Goal: Use online tool/utility: Utilize a website feature to perform a specific function

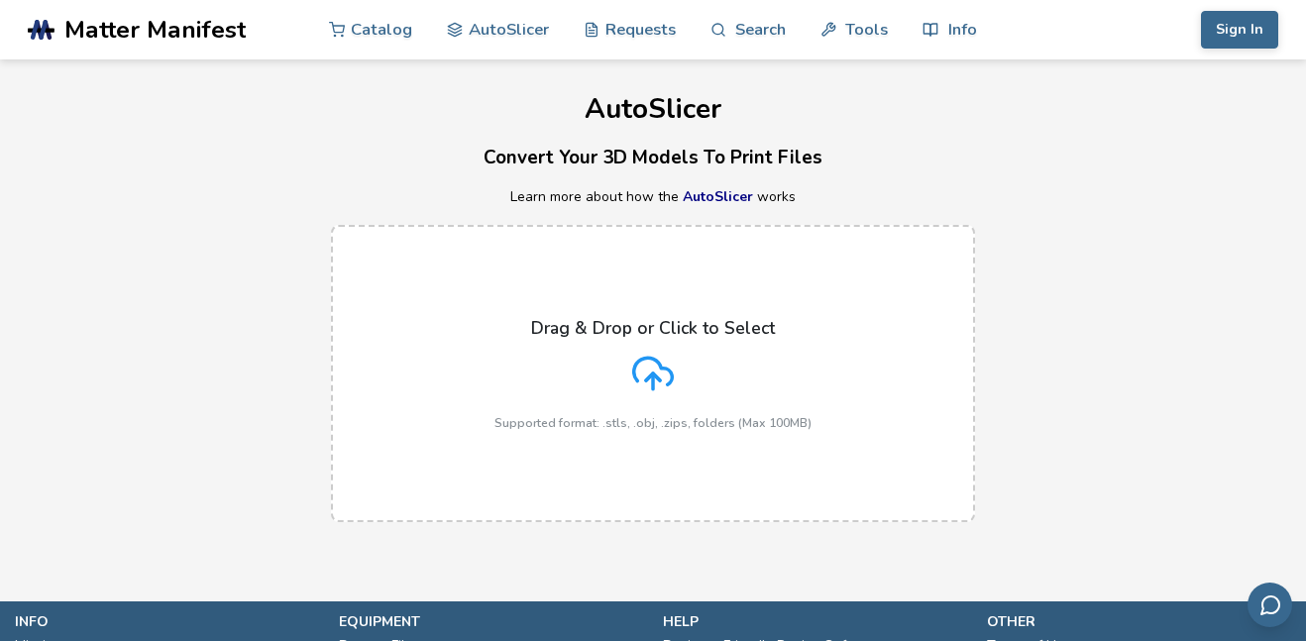
click at [645, 363] on icon at bounding box center [653, 374] width 42 height 42
click at [0, 0] on input "Drag & Drop or Click to Select Supported format: .stls, .obj, .zips, folders (M…" at bounding box center [0, 0] width 0 height 0
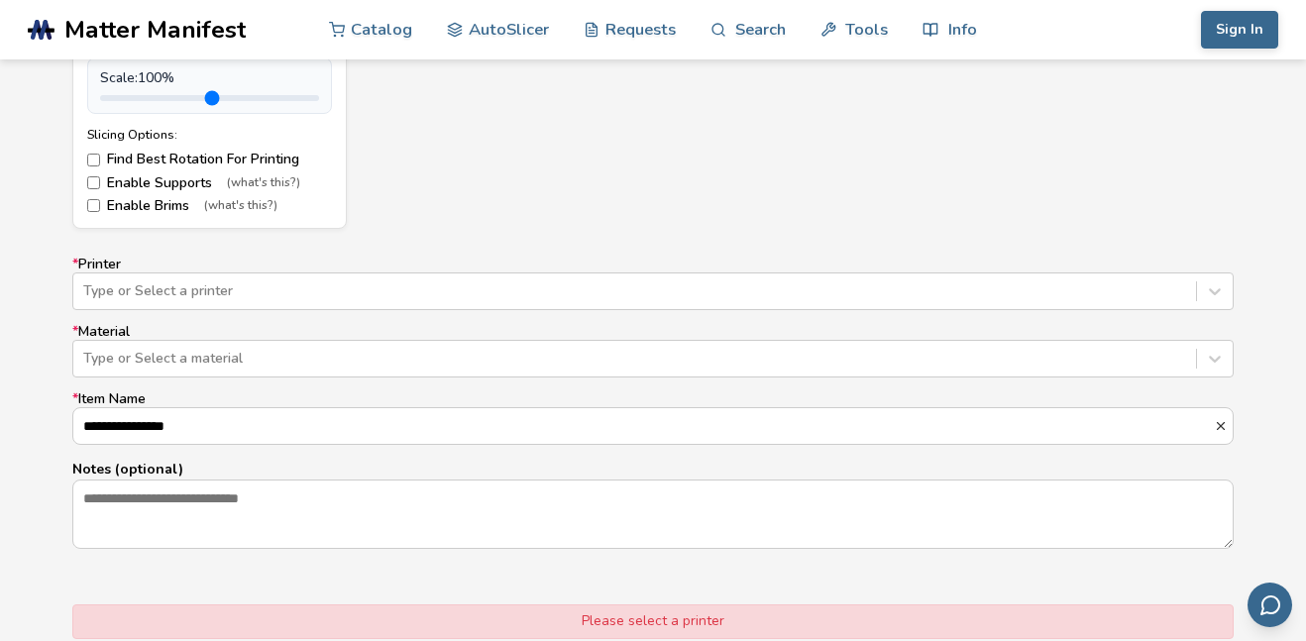
scroll to position [1106, 0]
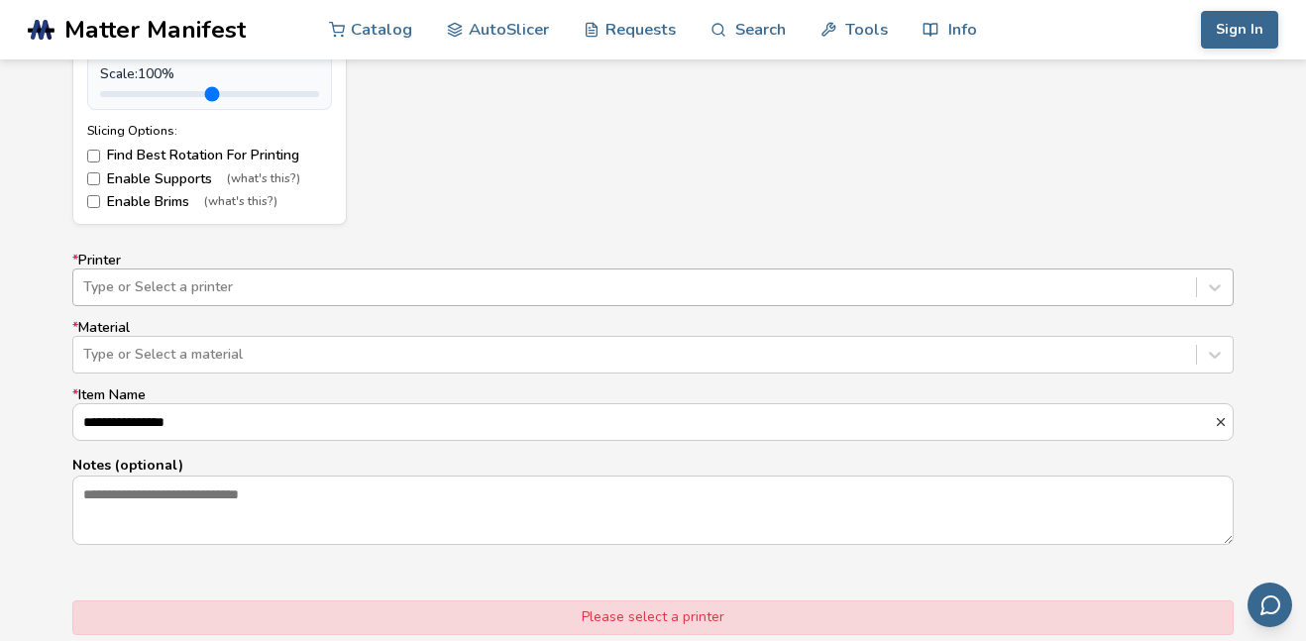
click at [307, 275] on div "Type or Select a printer" at bounding box center [634, 288] width 1123 height 28
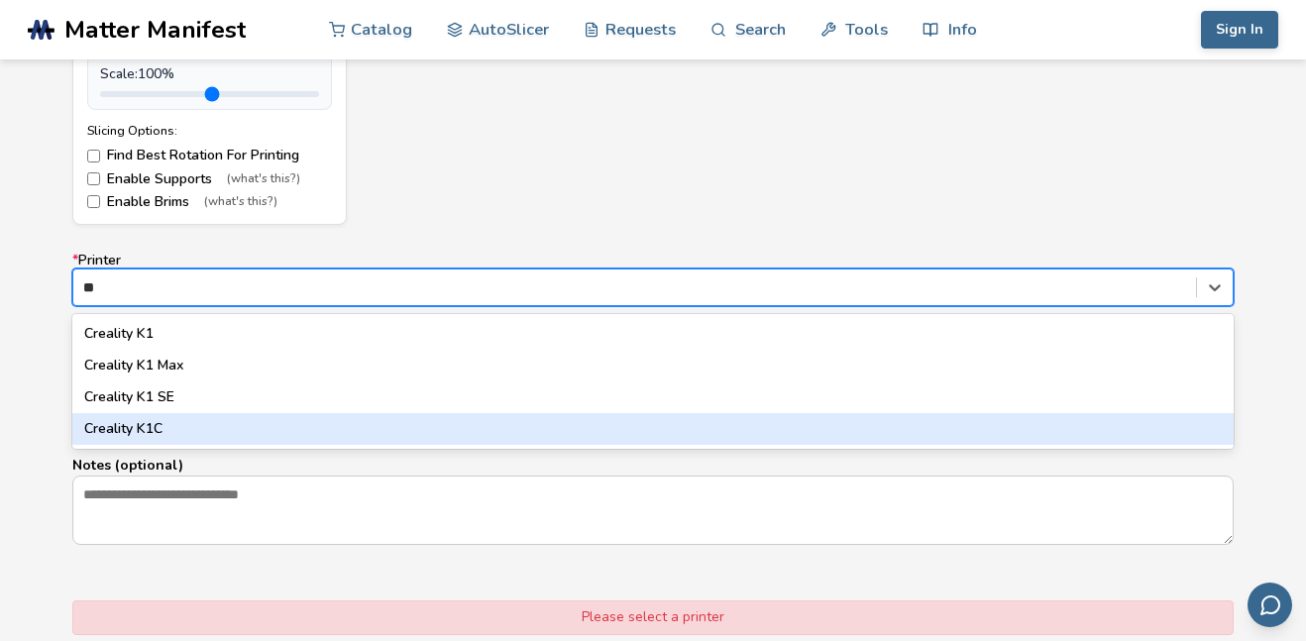
type input "*"
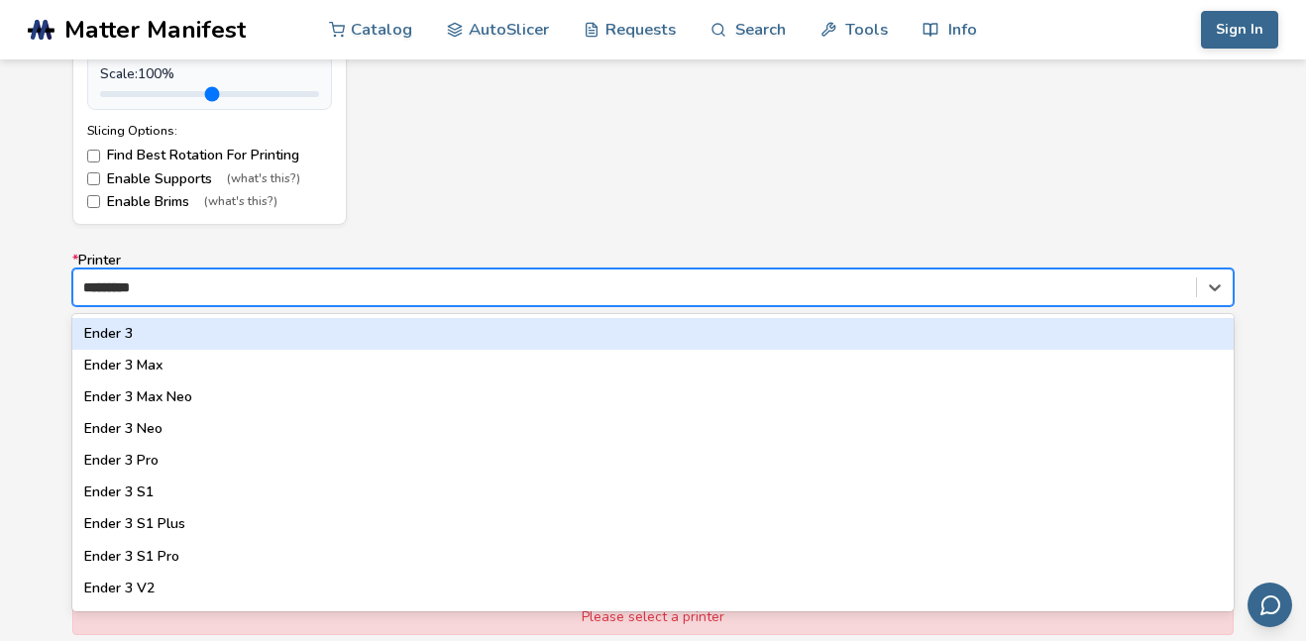
type input "**********"
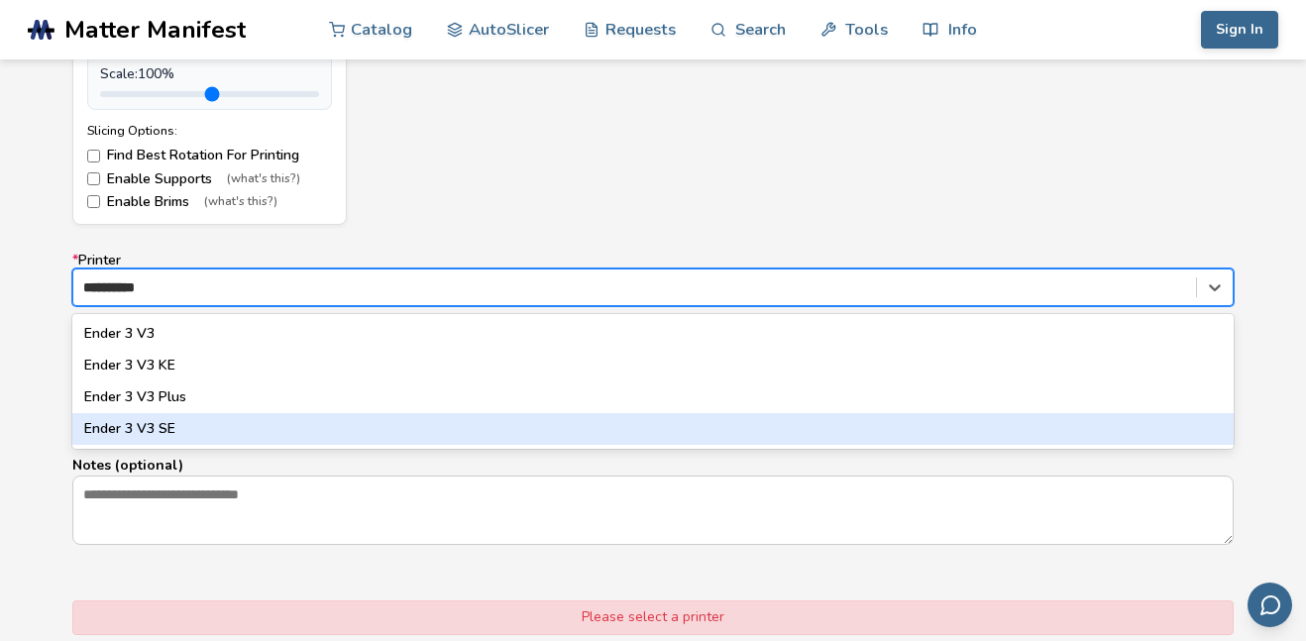
click at [231, 435] on div "Ender 3 V3 SE" at bounding box center [652, 429] width 1161 height 32
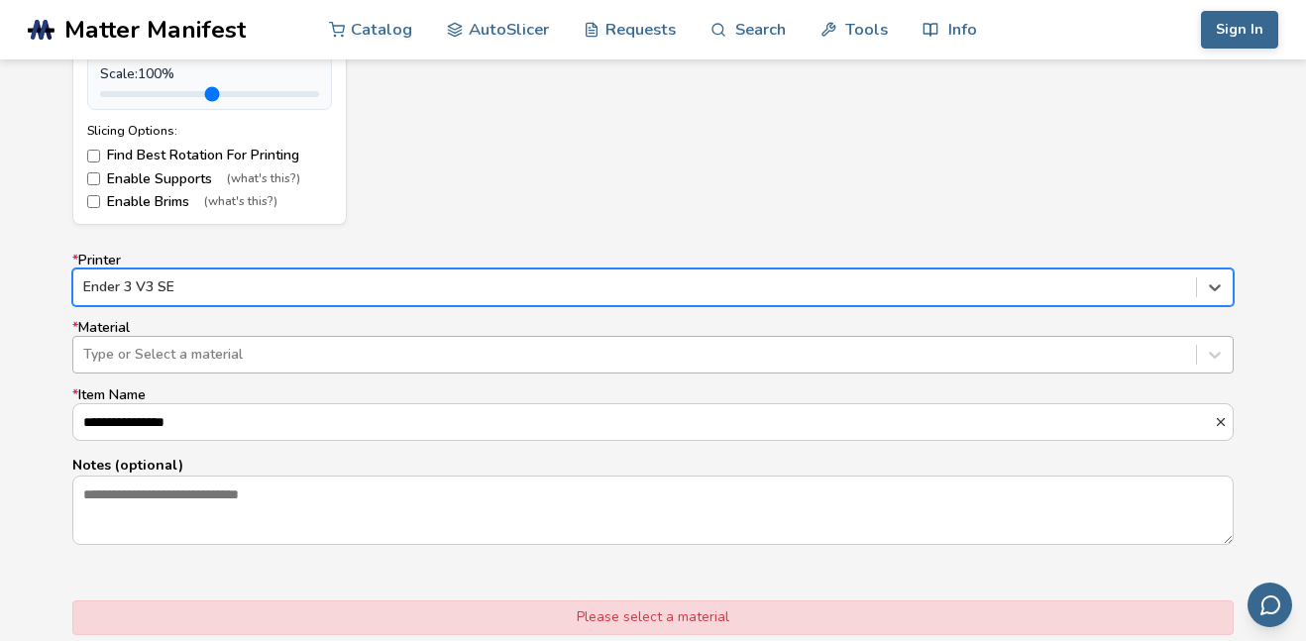
click at [259, 360] on div at bounding box center [634, 355] width 1103 height 20
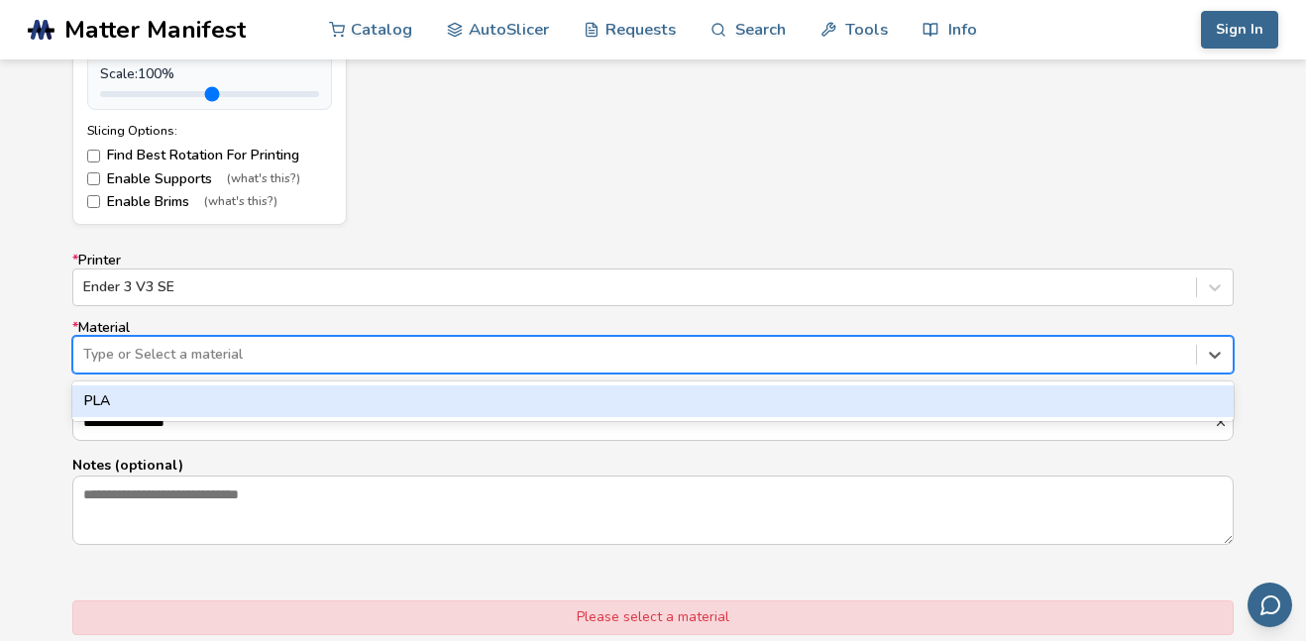
click at [225, 398] on div "PLA" at bounding box center [652, 402] width 1161 height 32
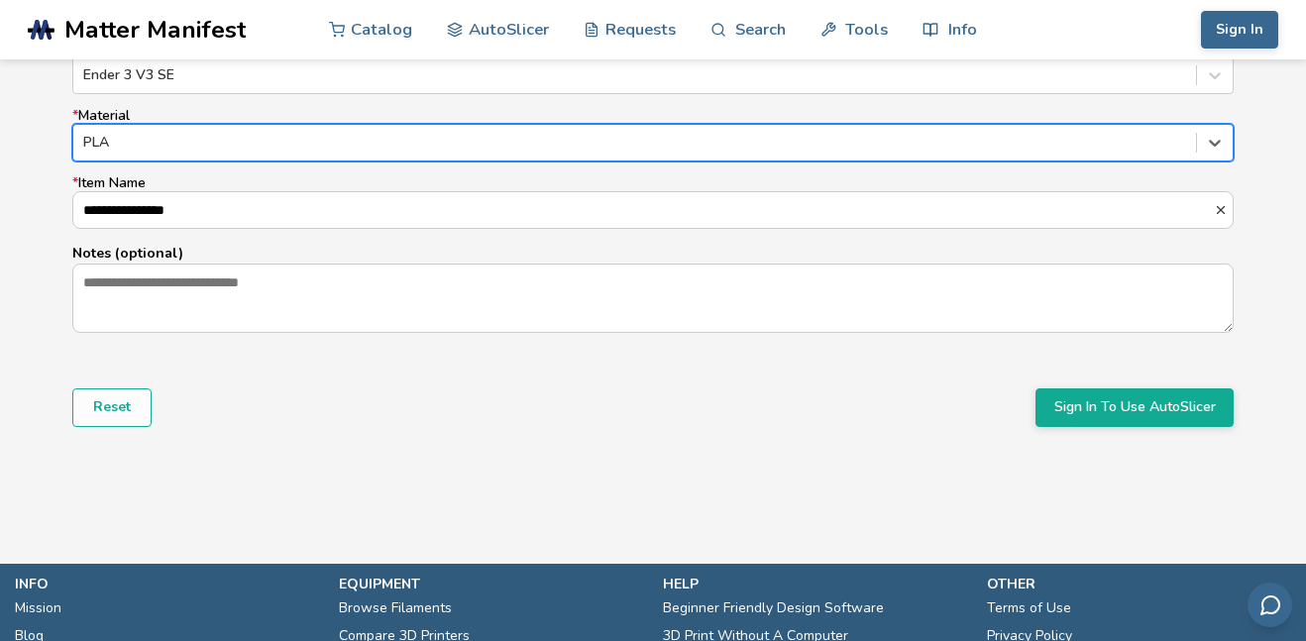
scroll to position [1319, 0]
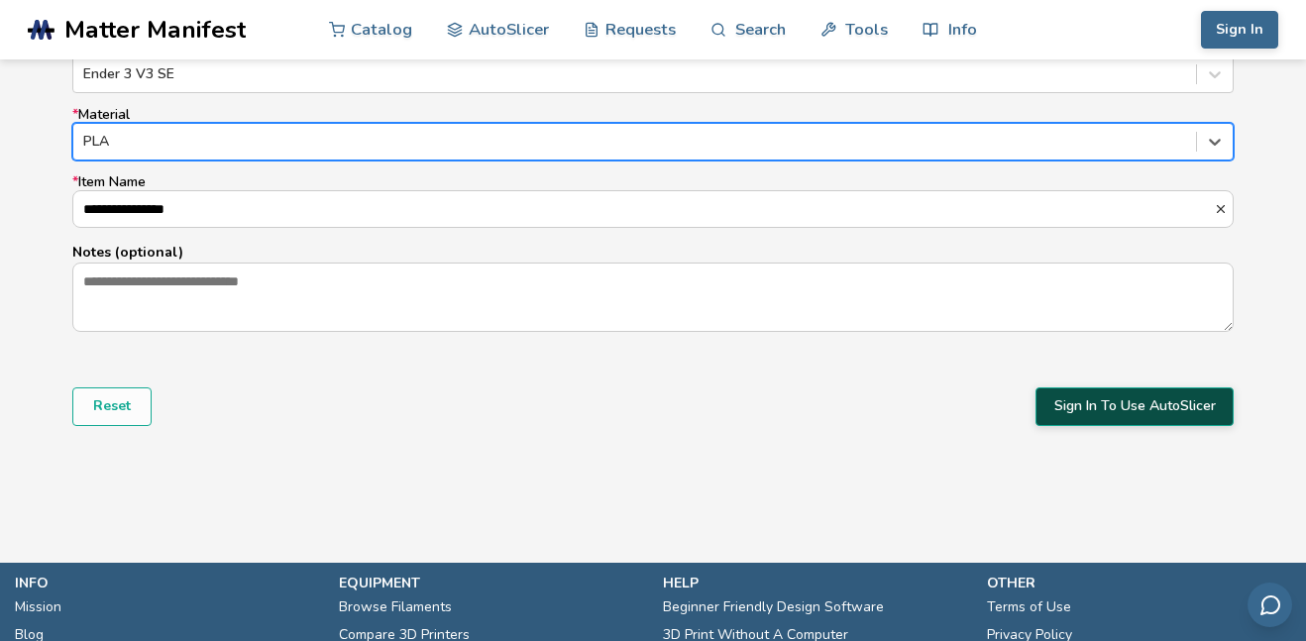
click at [1122, 392] on button "Sign In To Use AutoSlicer" at bounding box center [1135, 406] width 198 height 38
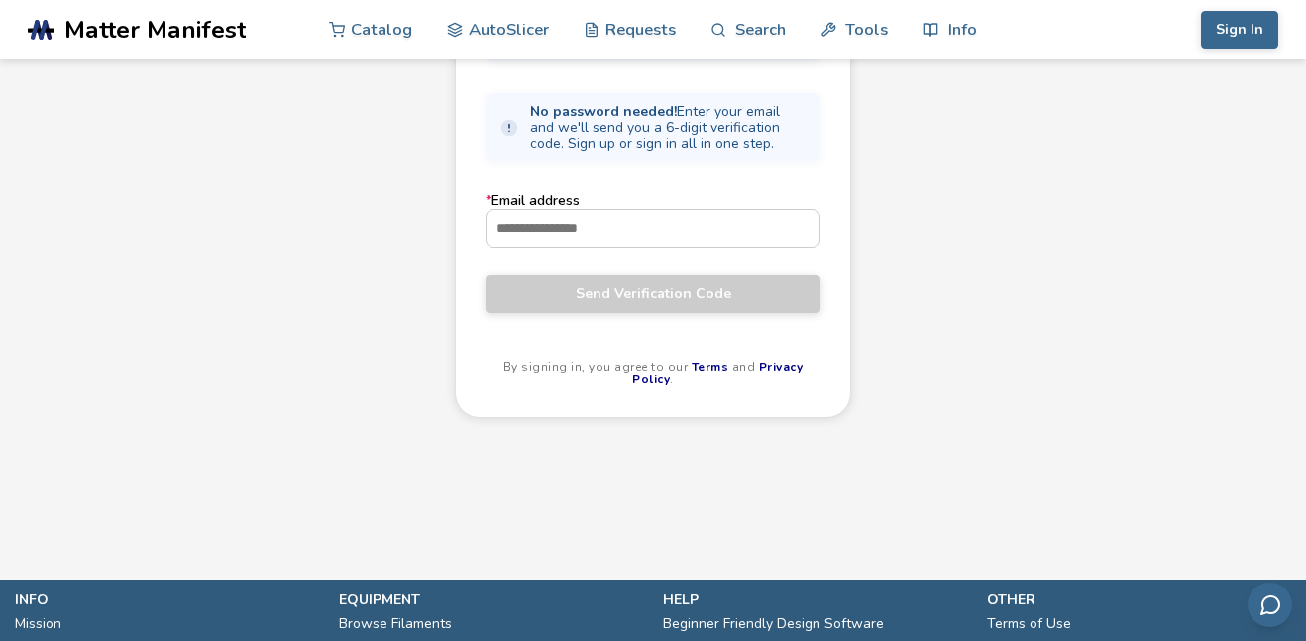
scroll to position [226, 0]
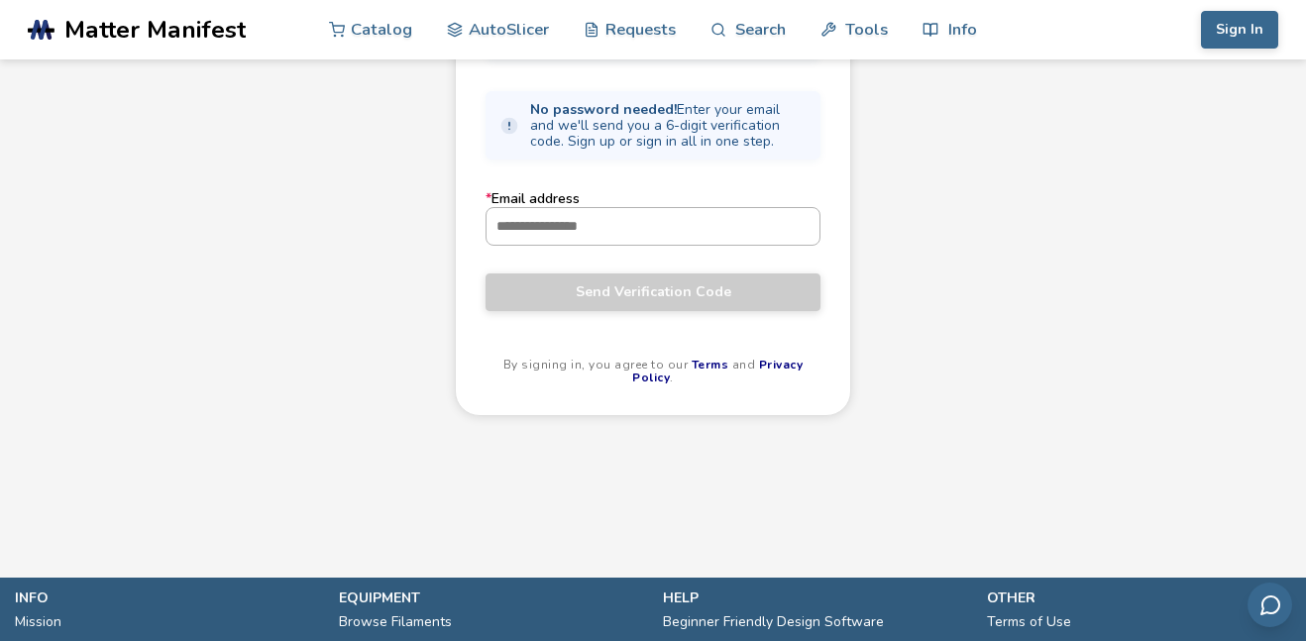
click at [674, 237] on input "* Email address" at bounding box center [653, 226] width 333 height 36
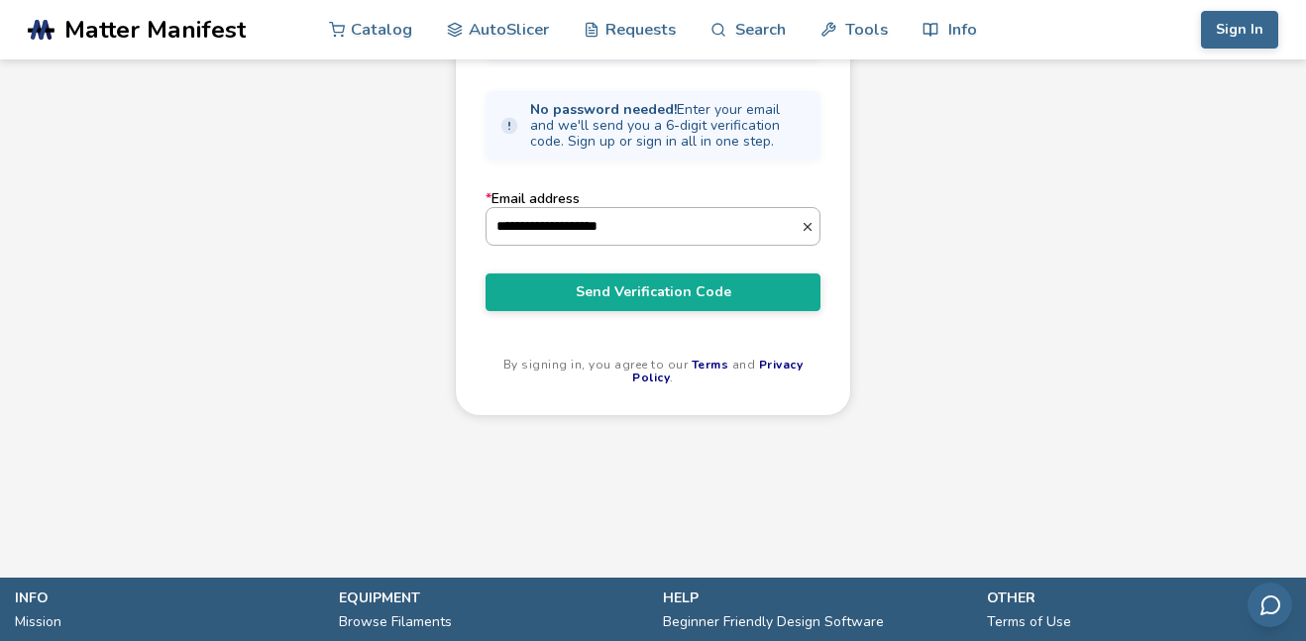
type input "**********"
click at [486, 274] on button "Send Verification Code" at bounding box center [653, 293] width 335 height 38
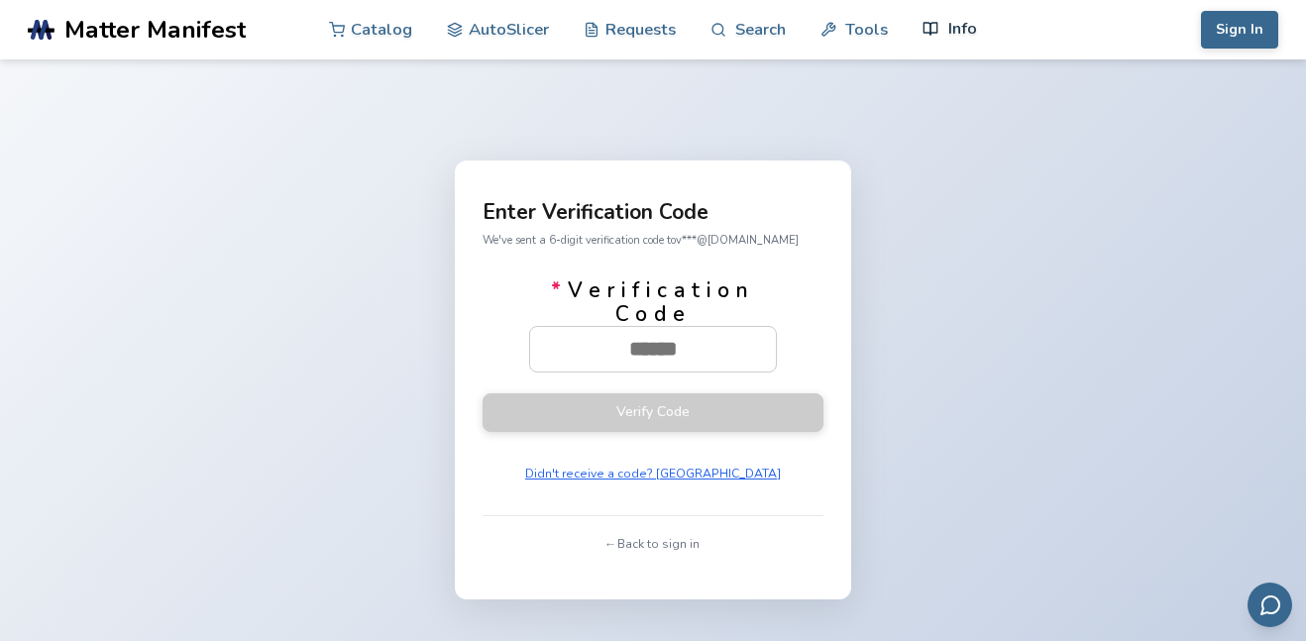
paste input "******"
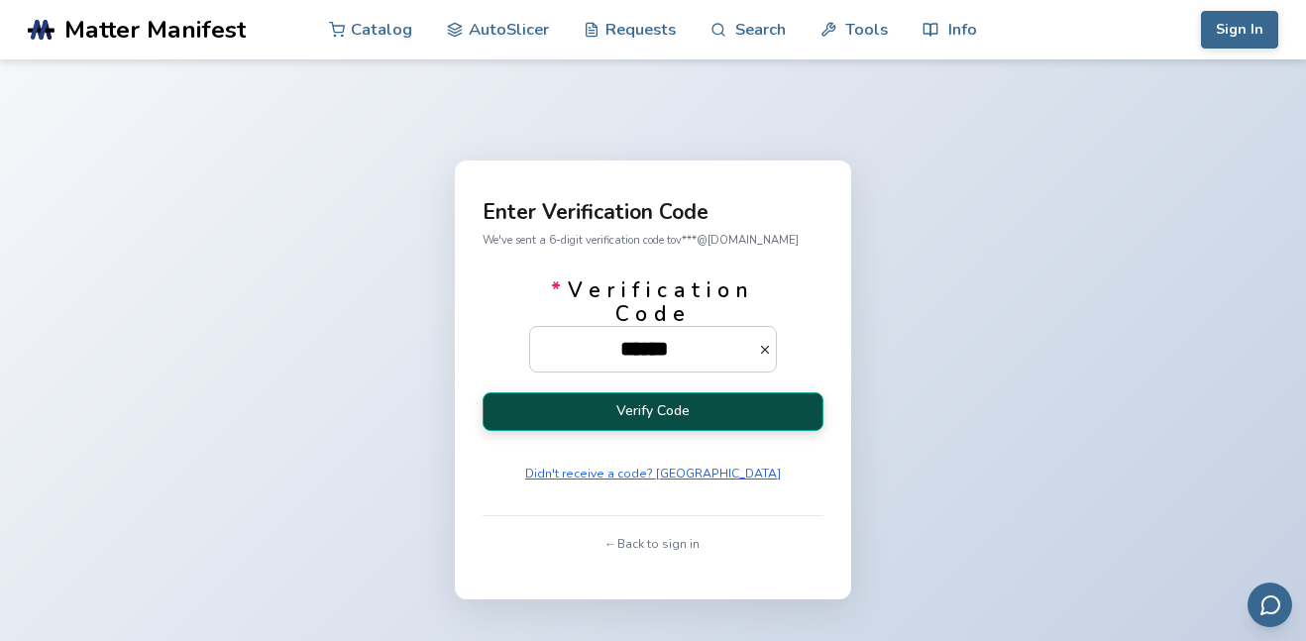
type input "******"
click at [697, 416] on button "Verify Code" at bounding box center [653, 411] width 341 height 39
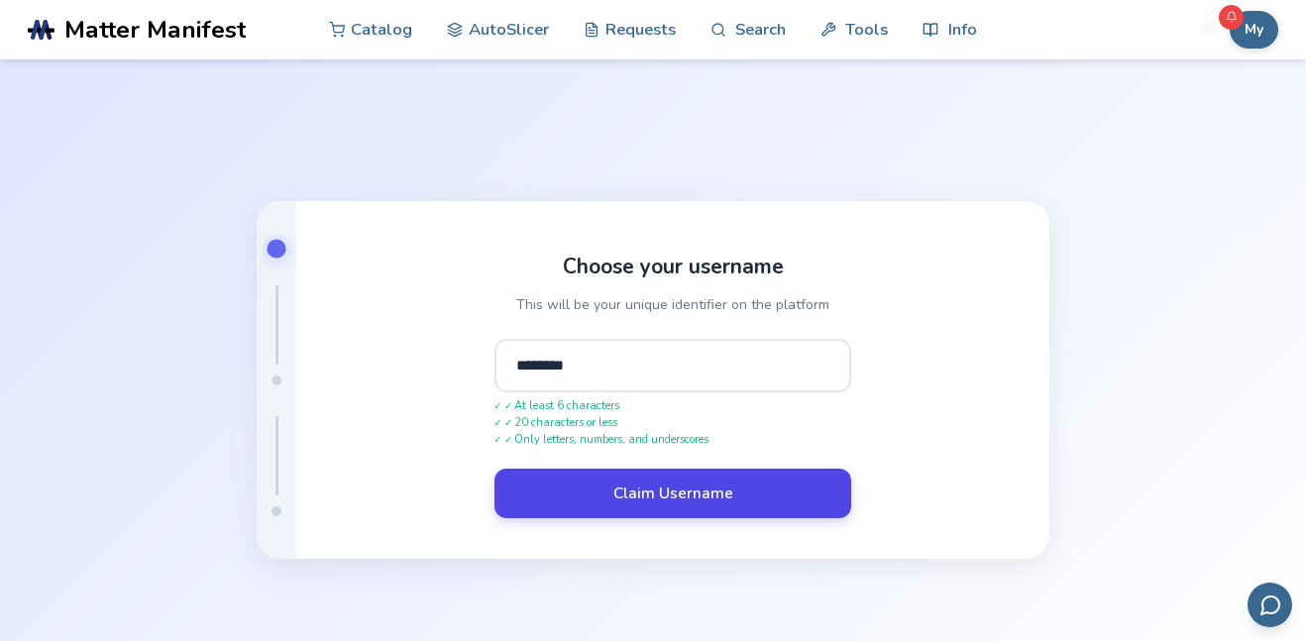
type input "********"
click at [670, 484] on button "Claim Username" at bounding box center [673, 494] width 357 height 50
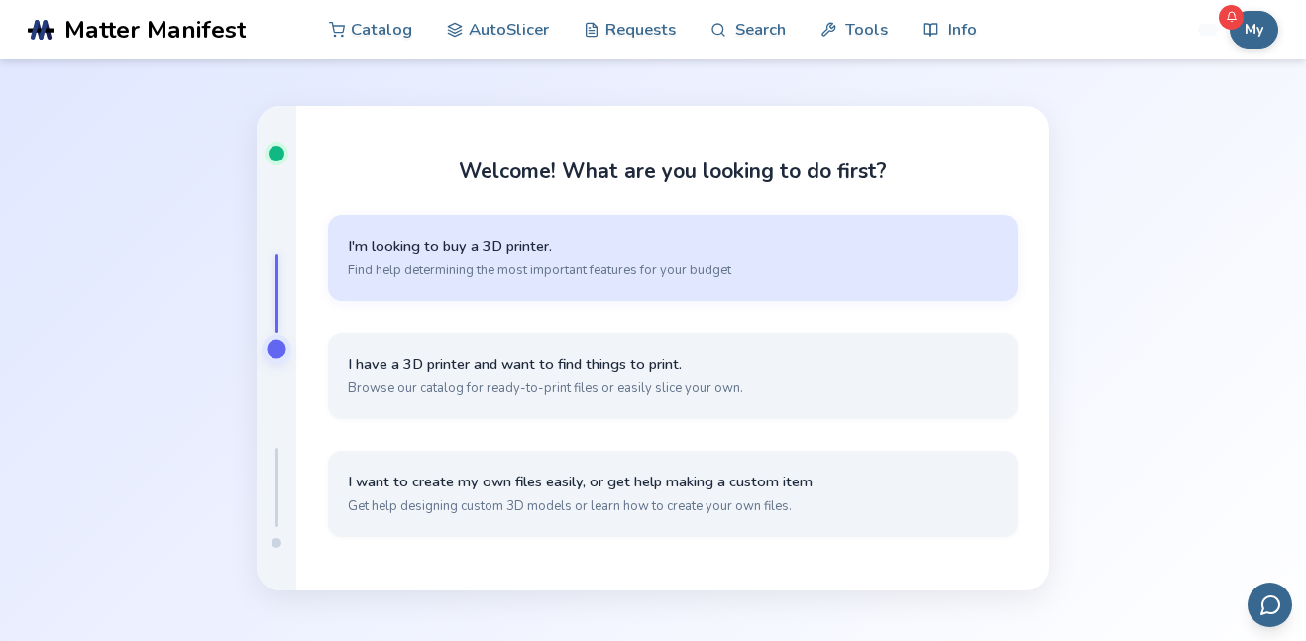
scroll to position [33, 0]
click at [386, 230] on button "I'm looking to buy a 3D printer. Find help determining the most important featu…" at bounding box center [673, 257] width 690 height 86
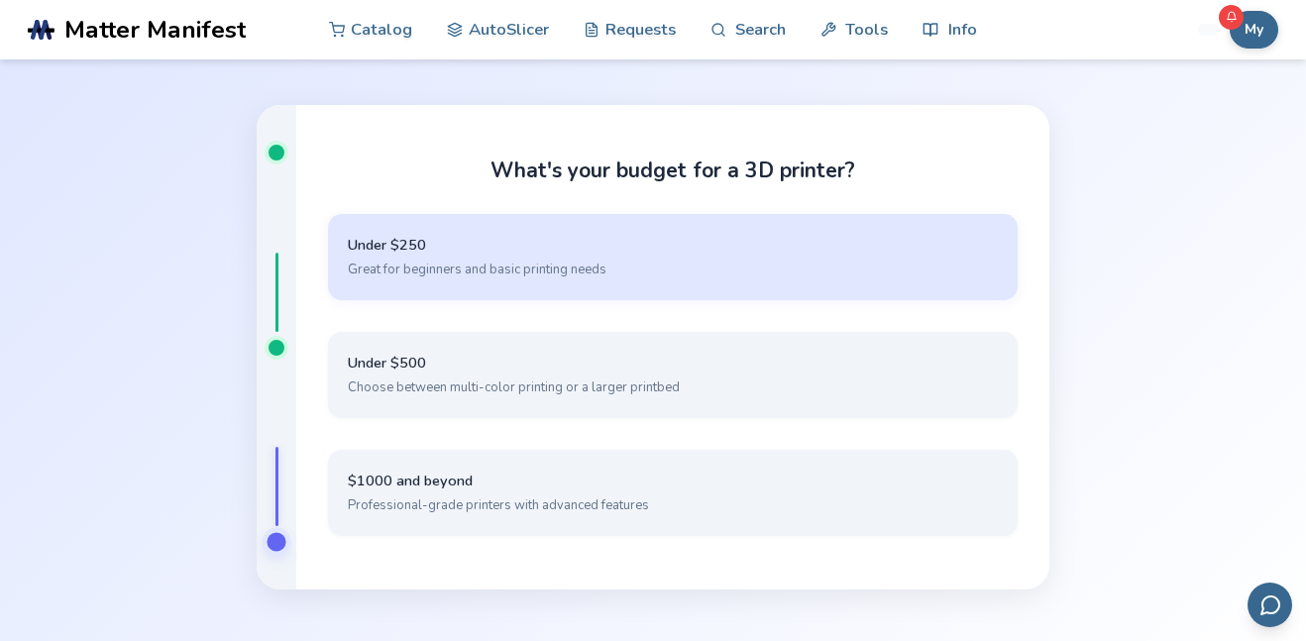
click at [373, 269] on span "Great for beginners and basic printing needs" at bounding box center [673, 270] width 650 height 18
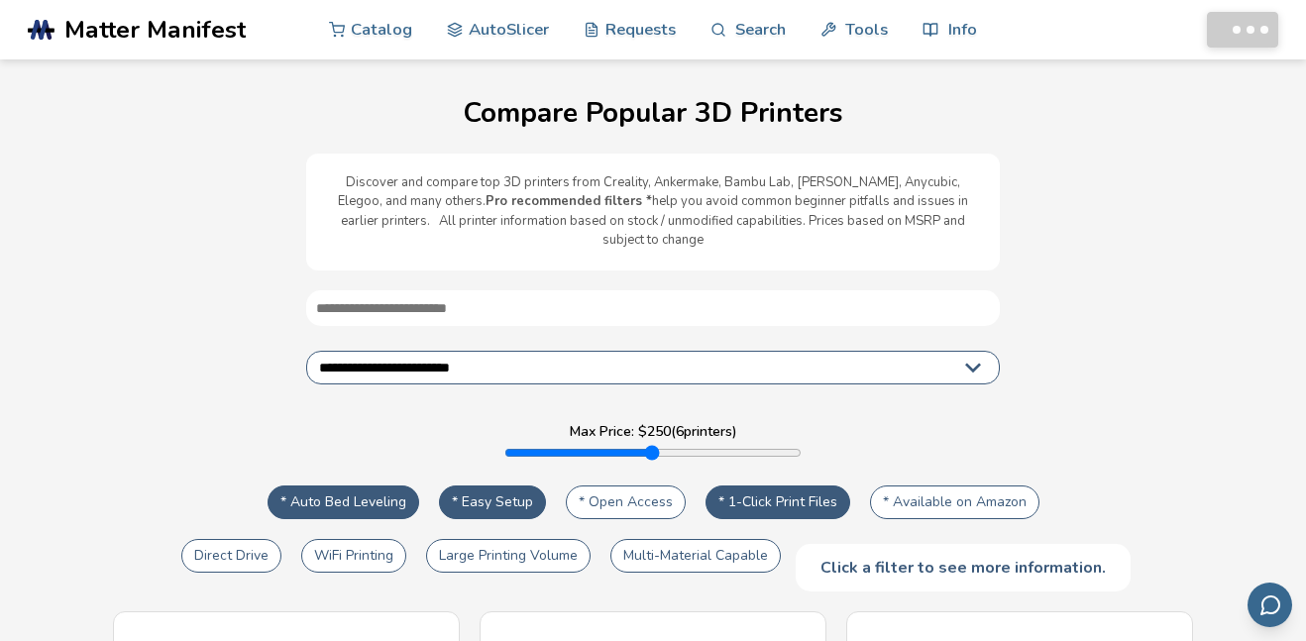
select select "**********"
click at [485, 29] on link "AutoSlicer" at bounding box center [498, 28] width 102 height 59
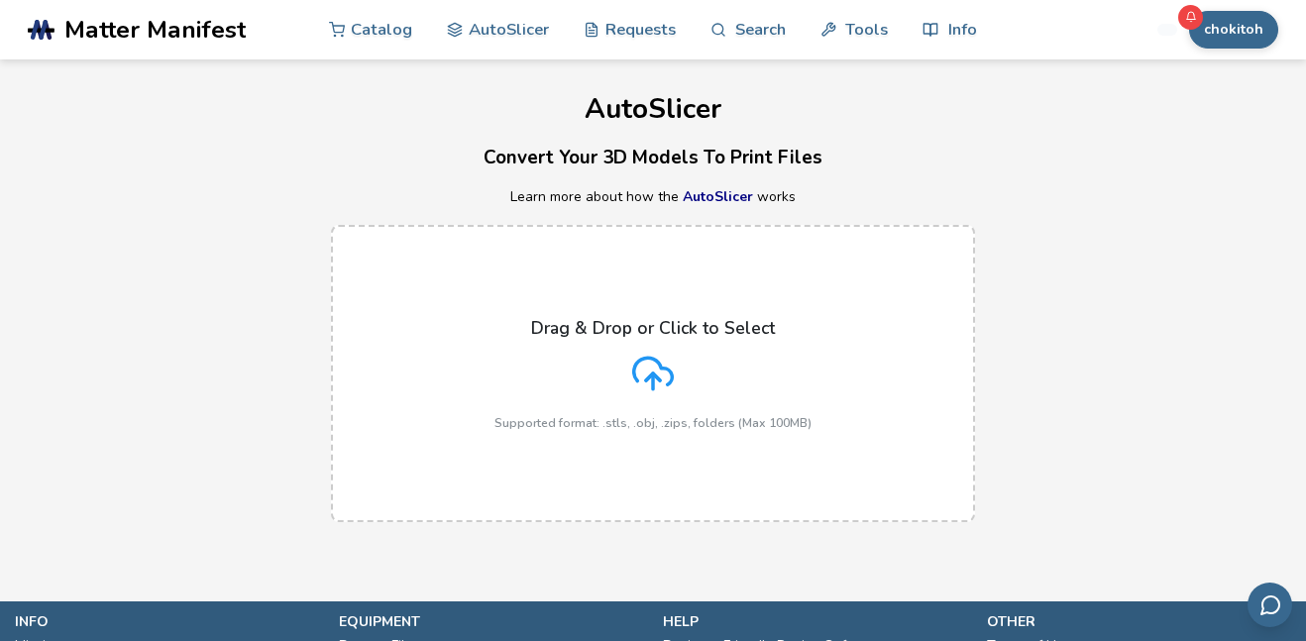
click at [605, 321] on p "Drag & Drop or Click to Select" at bounding box center [653, 328] width 244 height 20
click at [0, 0] on input "Drag & Drop or Click to Select Supported format: .stls, .obj, .zips, folders (M…" at bounding box center [0, 0] width 0 height 0
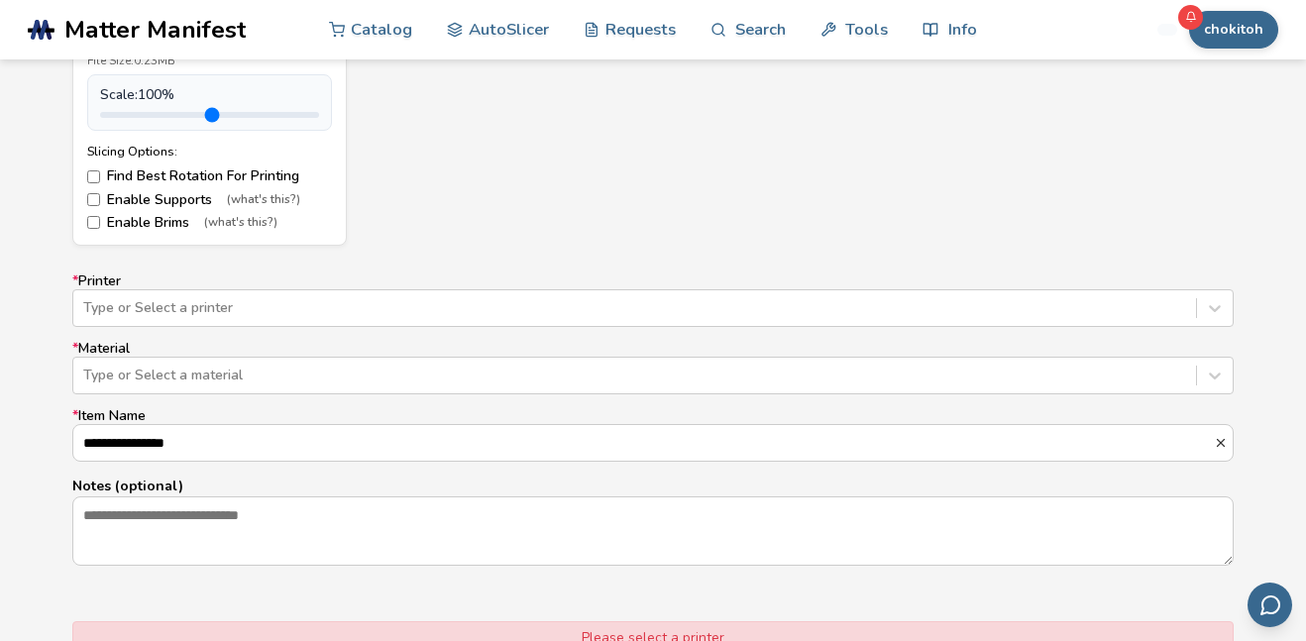
scroll to position [1088, 0]
click at [493, 286] on div "Type or Select a printer" at bounding box center [652, 305] width 1161 height 38
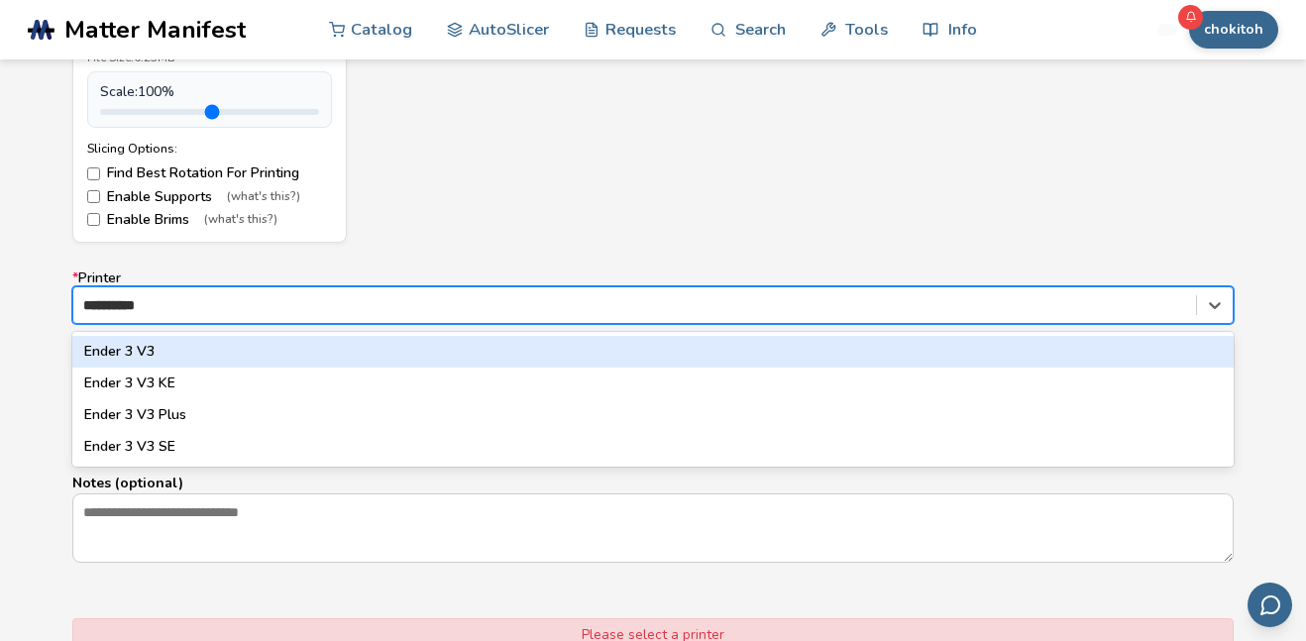
type input "**********"
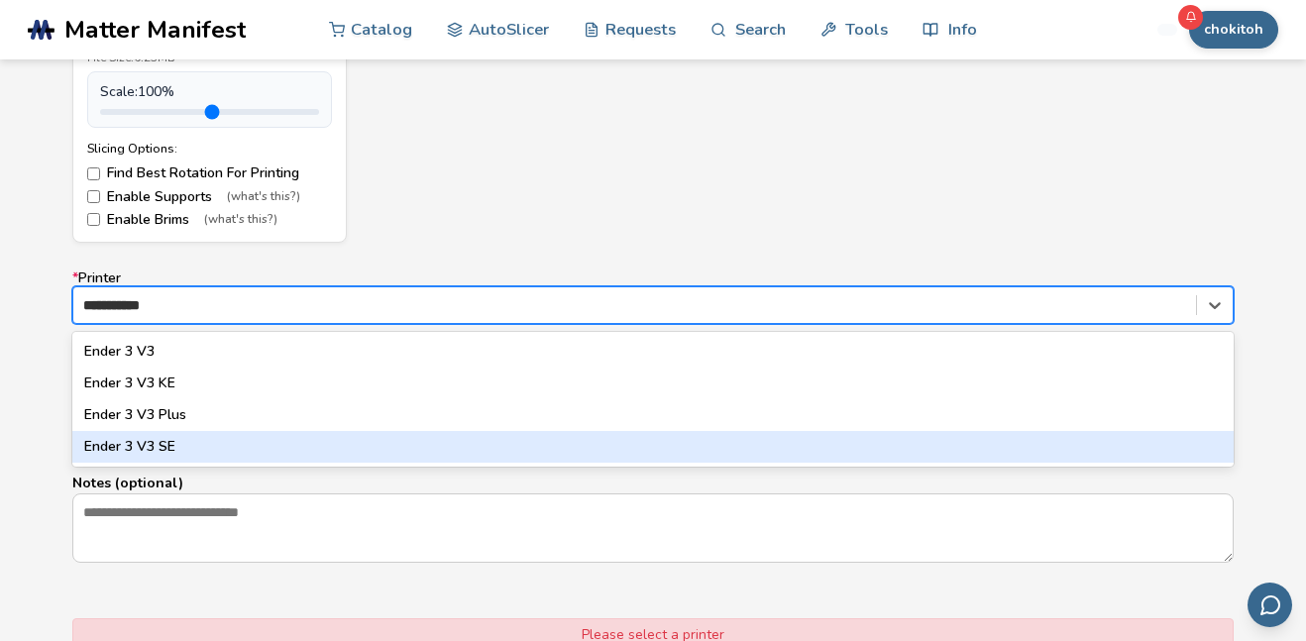
click at [364, 466] on div "Ender 3 V3 Ender 3 V3 KE Ender 3 V3 Plus Ender 3 V3 SE" at bounding box center [652, 399] width 1161 height 135
click at [342, 447] on div "Ender 3 V3 SE" at bounding box center [652, 447] width 1161 height 32
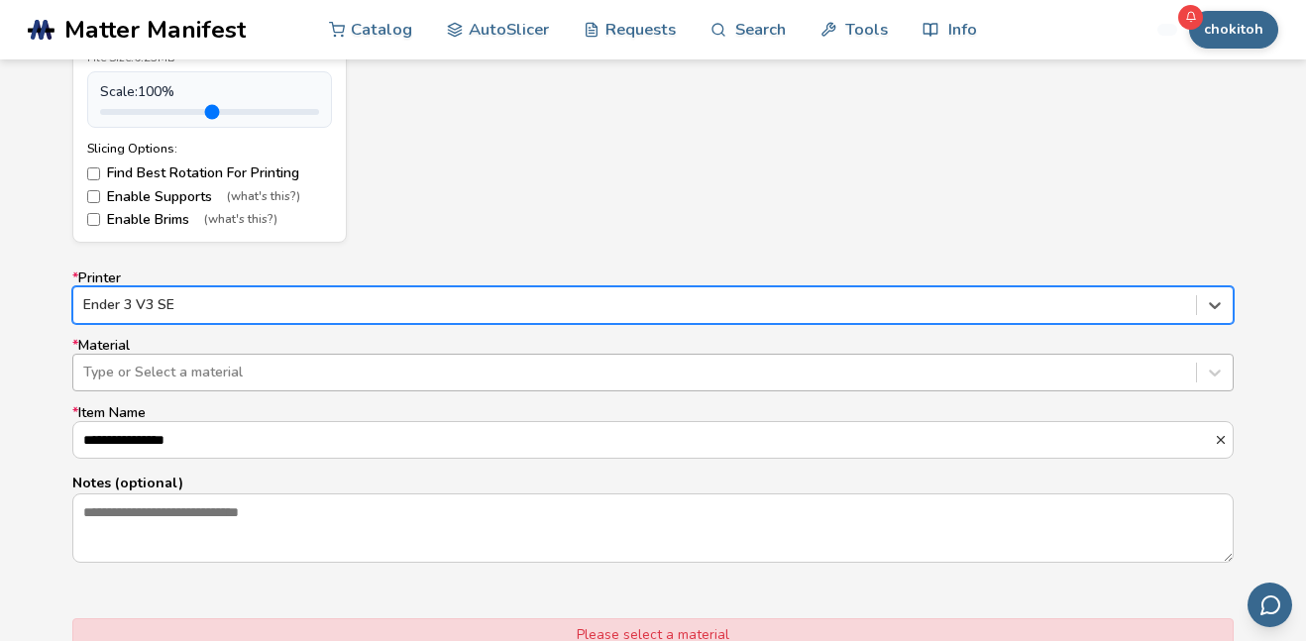
click at [301, 386] on div "Type or Select a material" at bounding box center [652, 373] width 1161 height 38
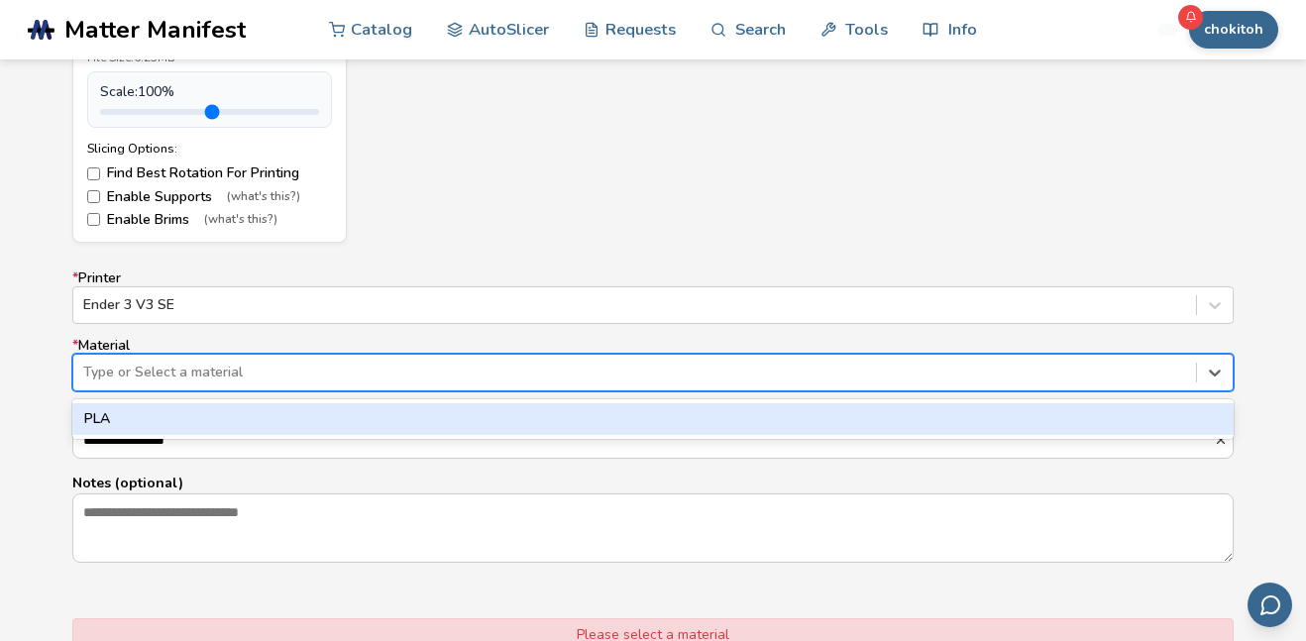
click at [264, 420] on div "PLA" at bounding box center [652, 419] width 1161 height 32
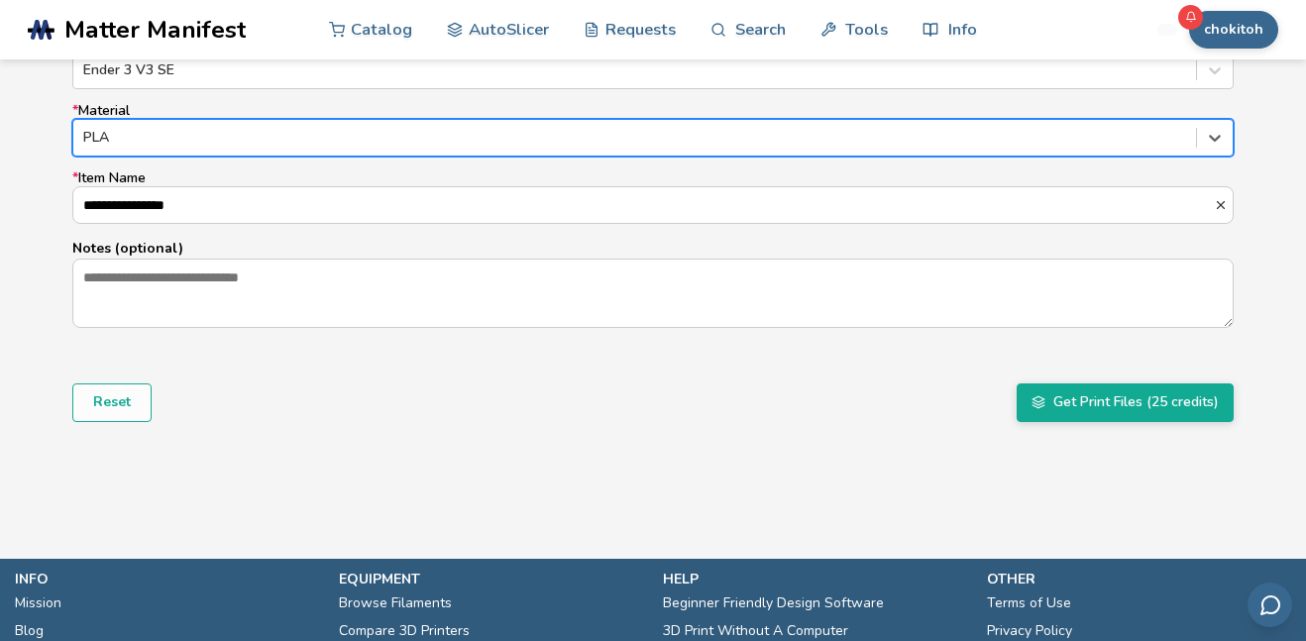
scroll to position [1356, 0]
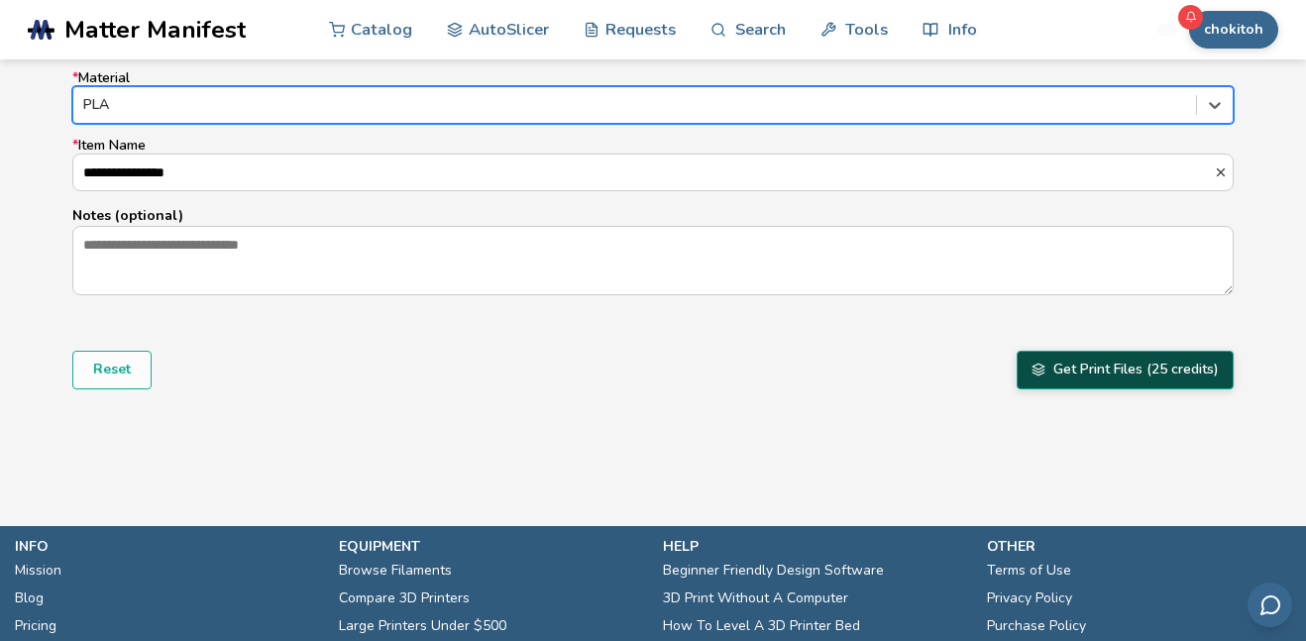
click at [1096, 386] on button "Get Print Files (25 credits)" at bounding box center [1125, 370] width 217 height 38
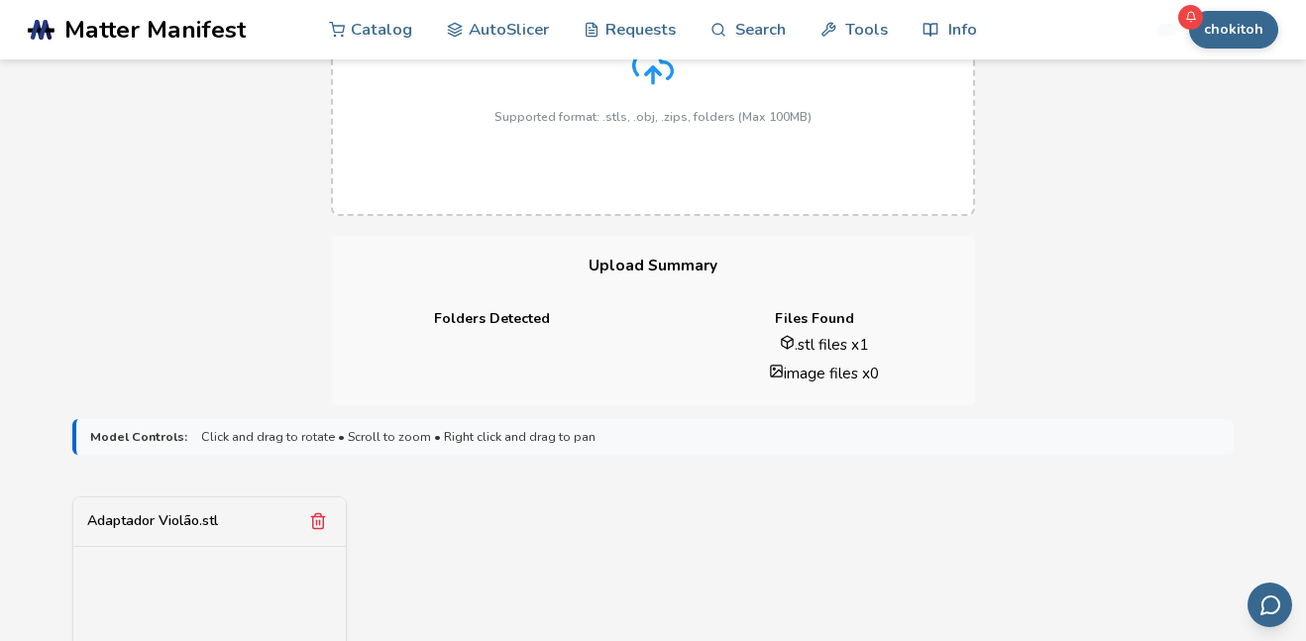
scroll to position [0, 0]
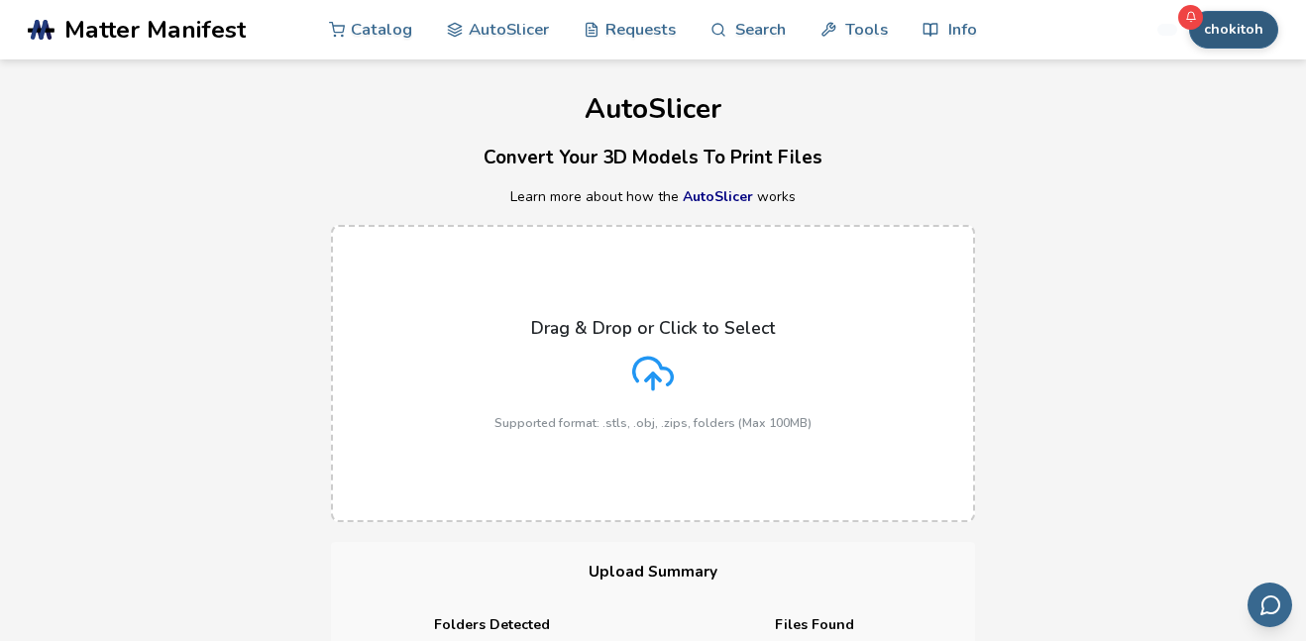
click at [1219, 29] on button "chokitoh" at bounding box center [1233, 30] width 89 height 38
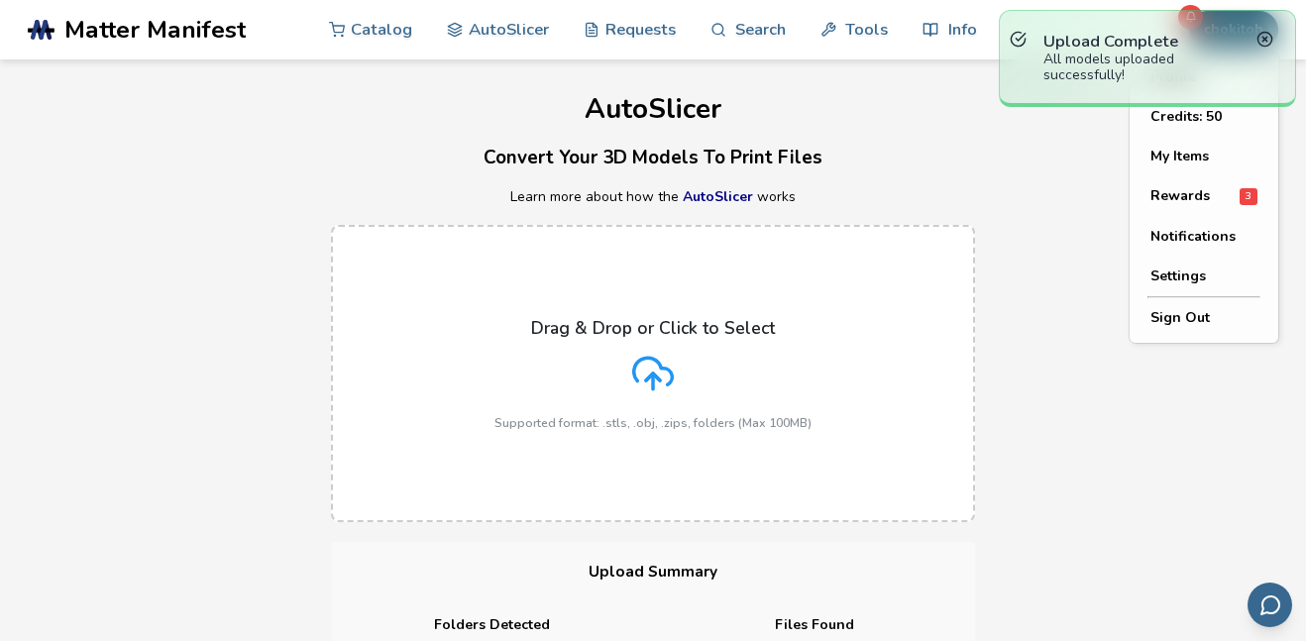
click at [979, 336] on div "Drag & Drop or Click to Select Supported format: .stls, .obj, .zips, folders (M…" at bounding box center [653, 373] width 1306 height 337
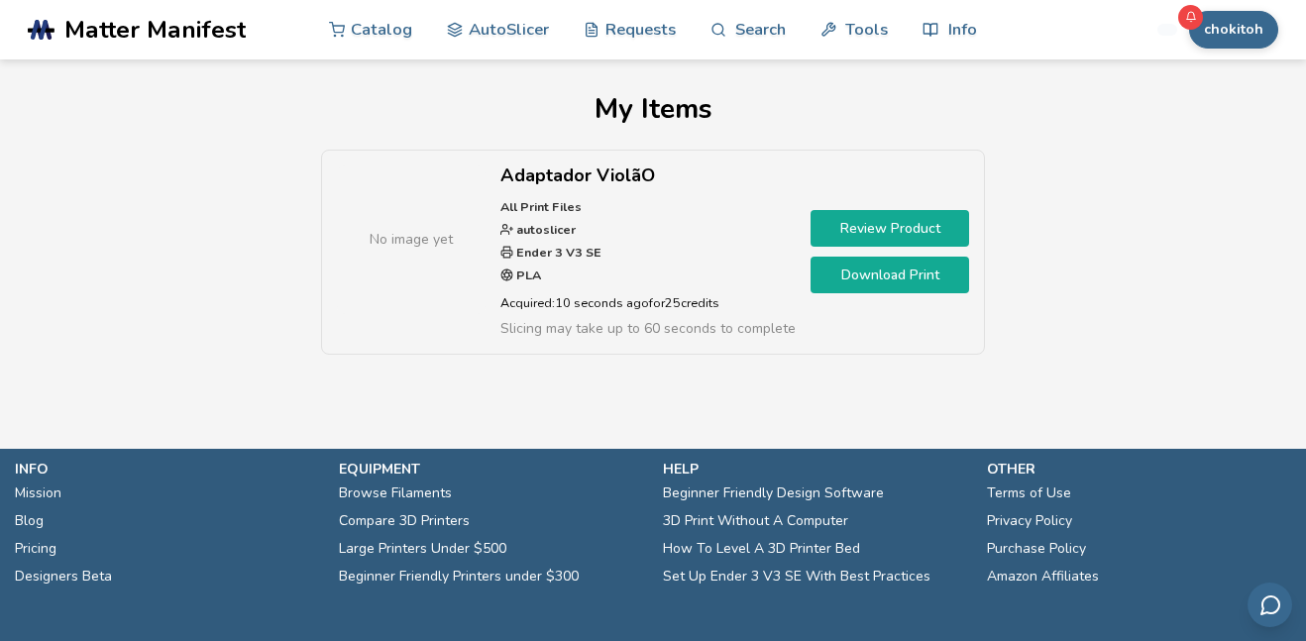
click at [904, 218] on link "Review Product" at bounding box center [890, 228] width 159 height 37
